Goal: Task Accomplishment & Management: Complete application form

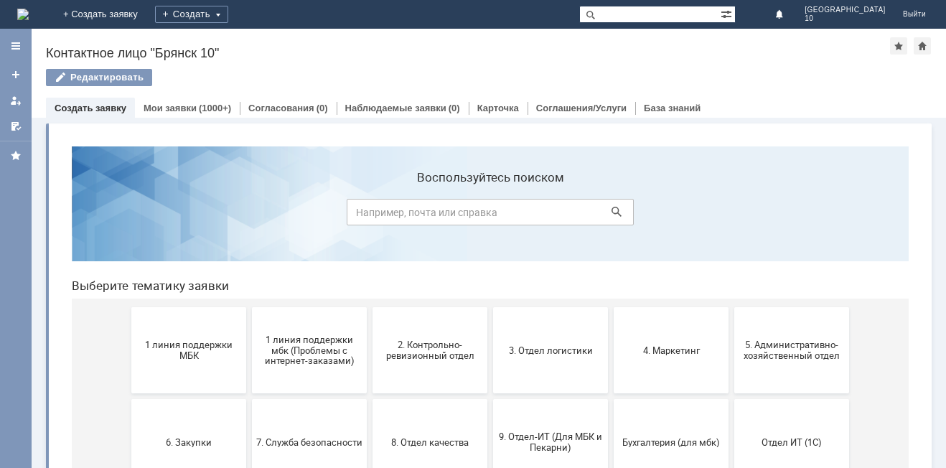
click at [187, 343] on span "1 линия поддержки МБК" at bounding box center [189, 350] width 106 height 22
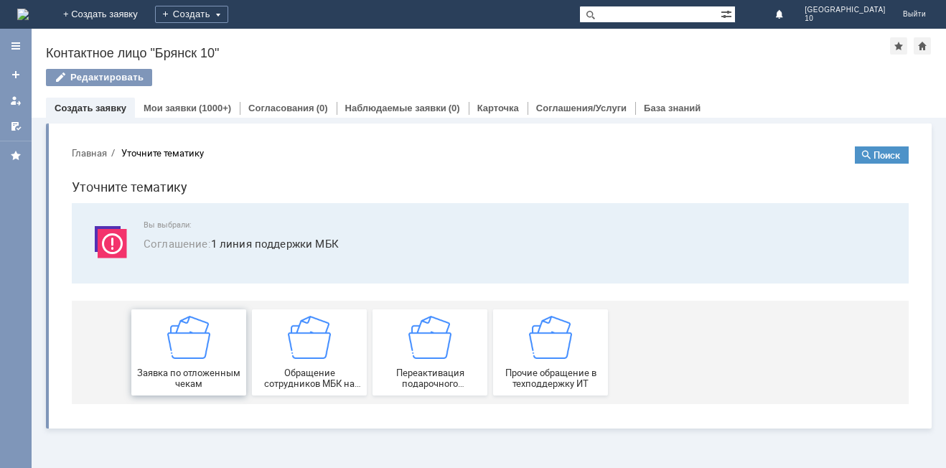
click at [193, 353] on img at bounding box center [188, 337] width 43 height 43
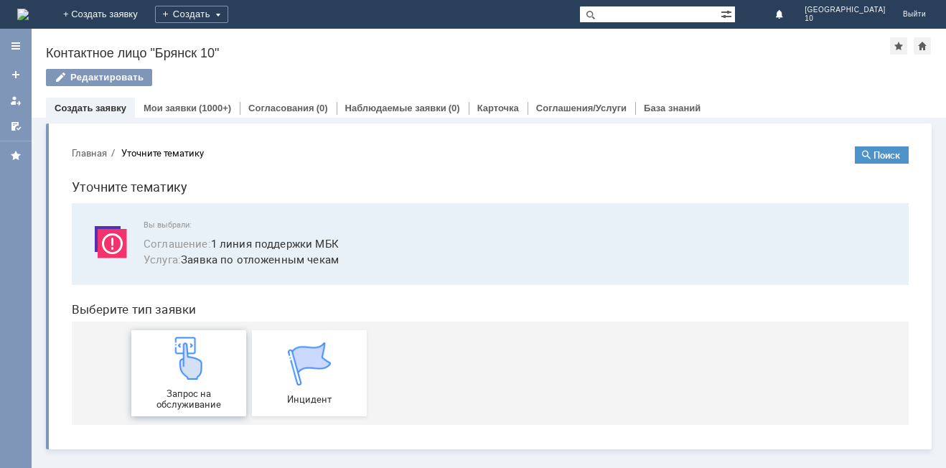
click at [192, 371] on img at bounding box center [188, 357] width 43 height 43
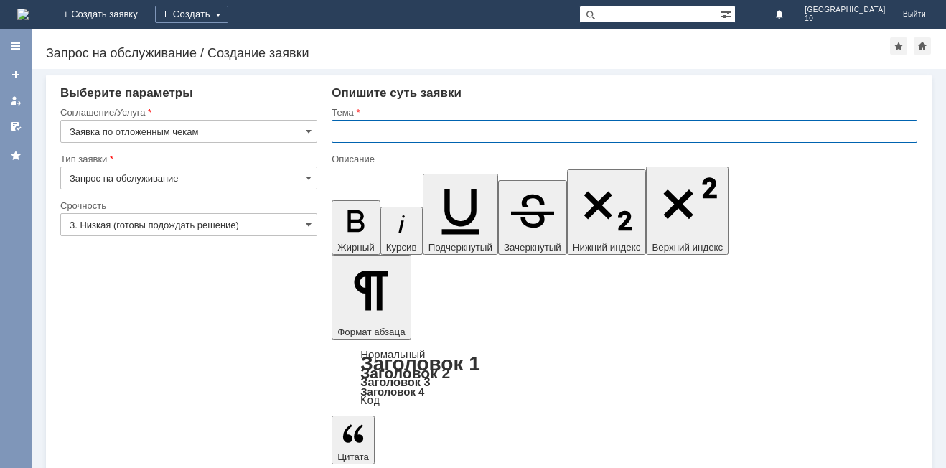
click at [351, 131] on input "text" at bounding box center [623, 131] width 585 height 23
type input "Брянск 10 отложенные чеки"
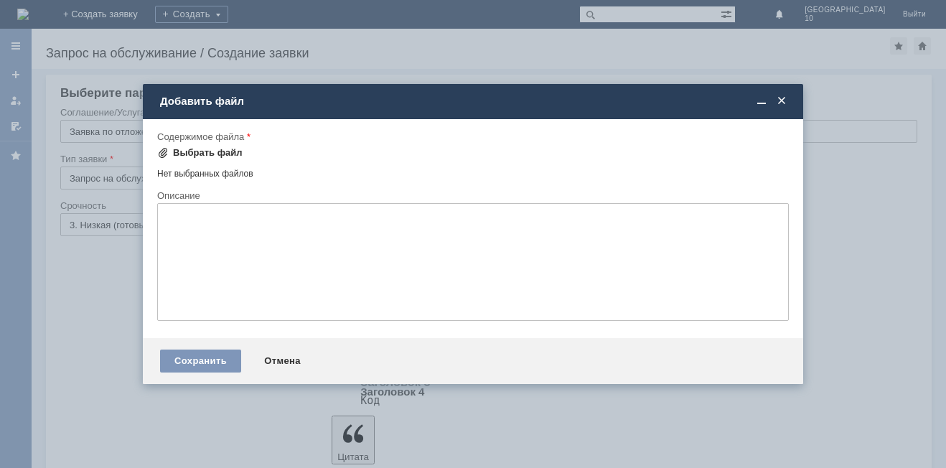
click at [162, 155] on span at bounding box center [162, 152] width 11 height 11
click at [166, 153] on span at bounding box center [162, 152] width 11 height 11
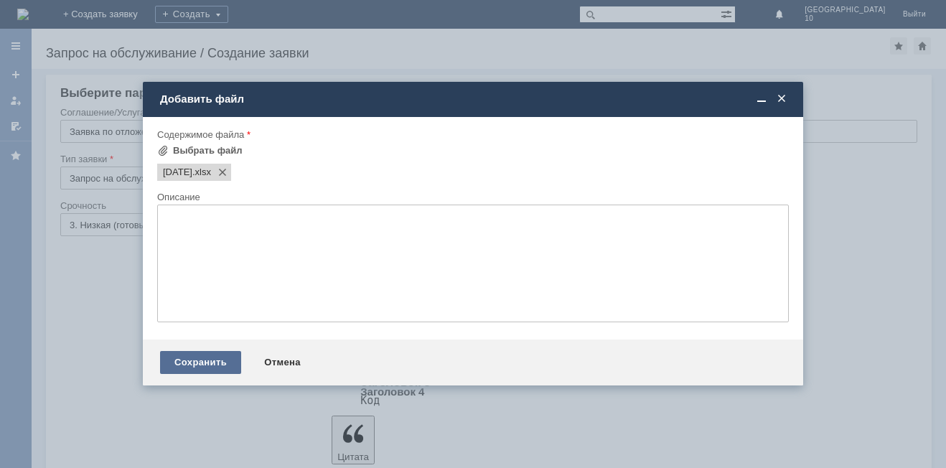
click at [202, 354] on div "Сохранить" at bounding box center [200, 362] width 81 height 23
